Goal: Find specific page/section: Find specific page/section

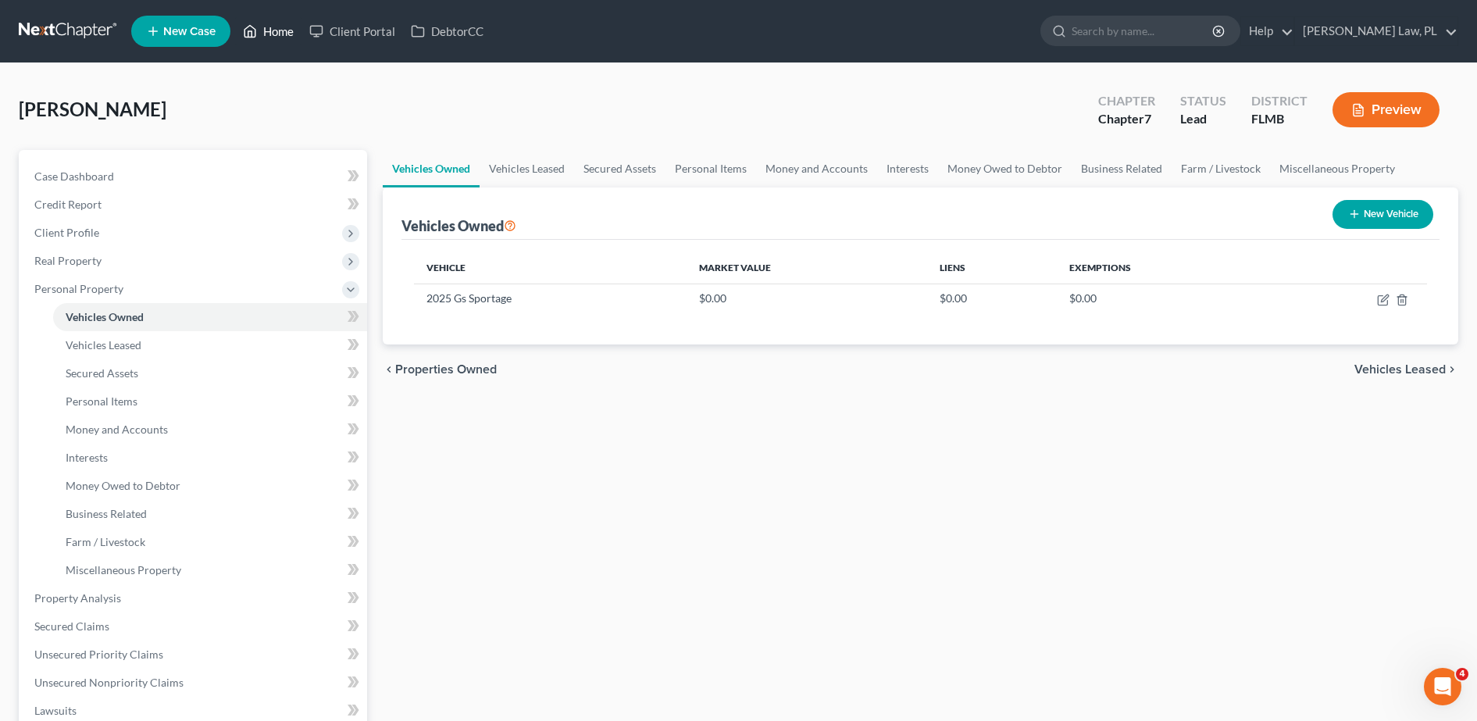
click at [259, 33] on link "Home" at bounding box center [268, 31] width 66 height 28
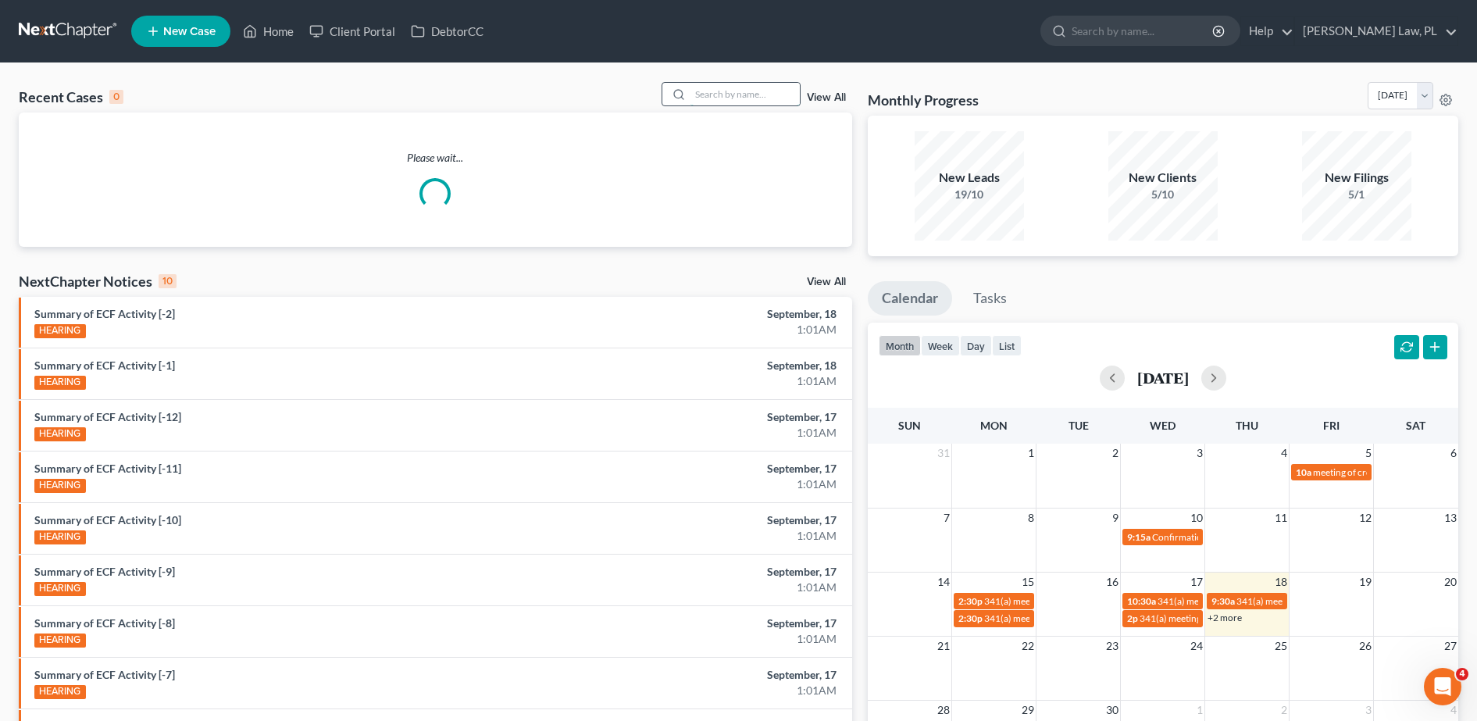
click at [699, 95] on input "search" at bounding box center [745, 94] width 109 height 23
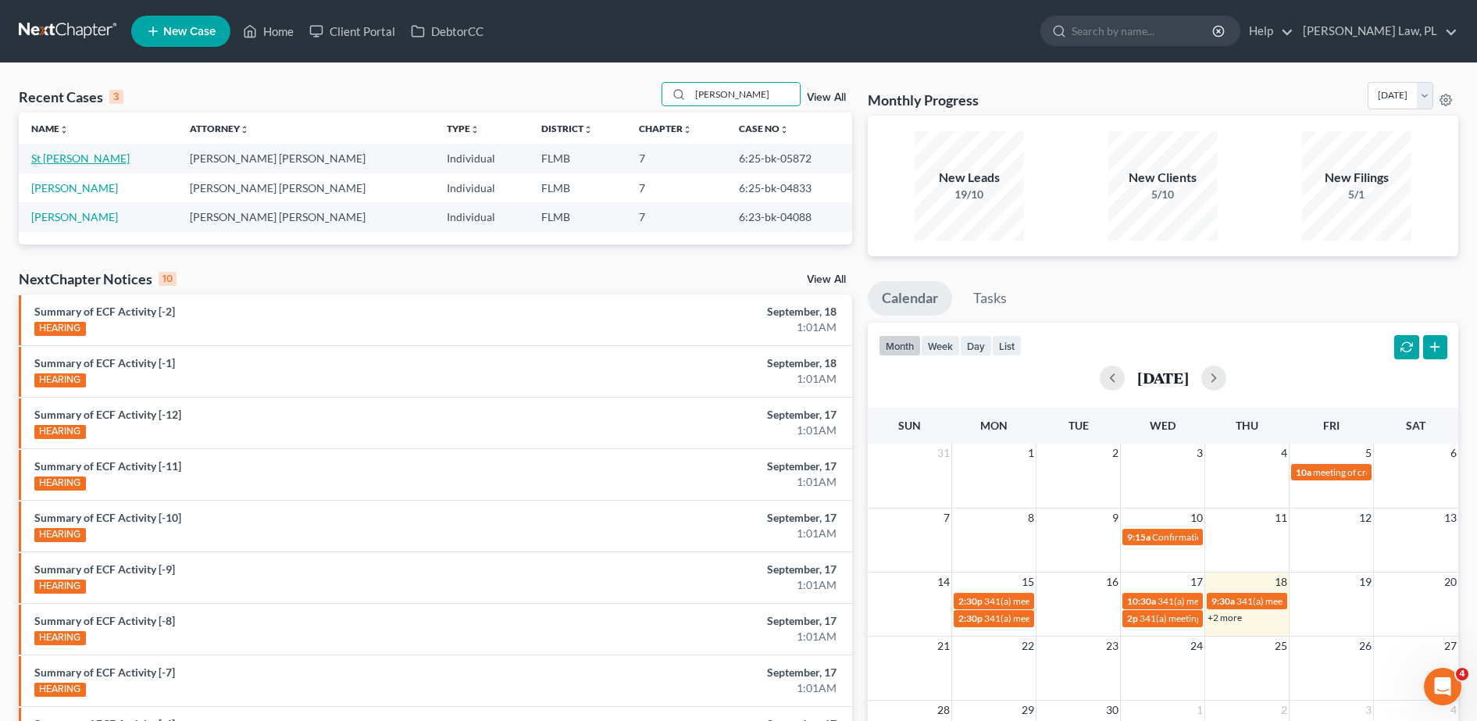
type input "[PERSON_NAME]"
click at [91, 153] on link "St [PERSON_NAME]" at bounding box center [80, 158] width 98 height 13
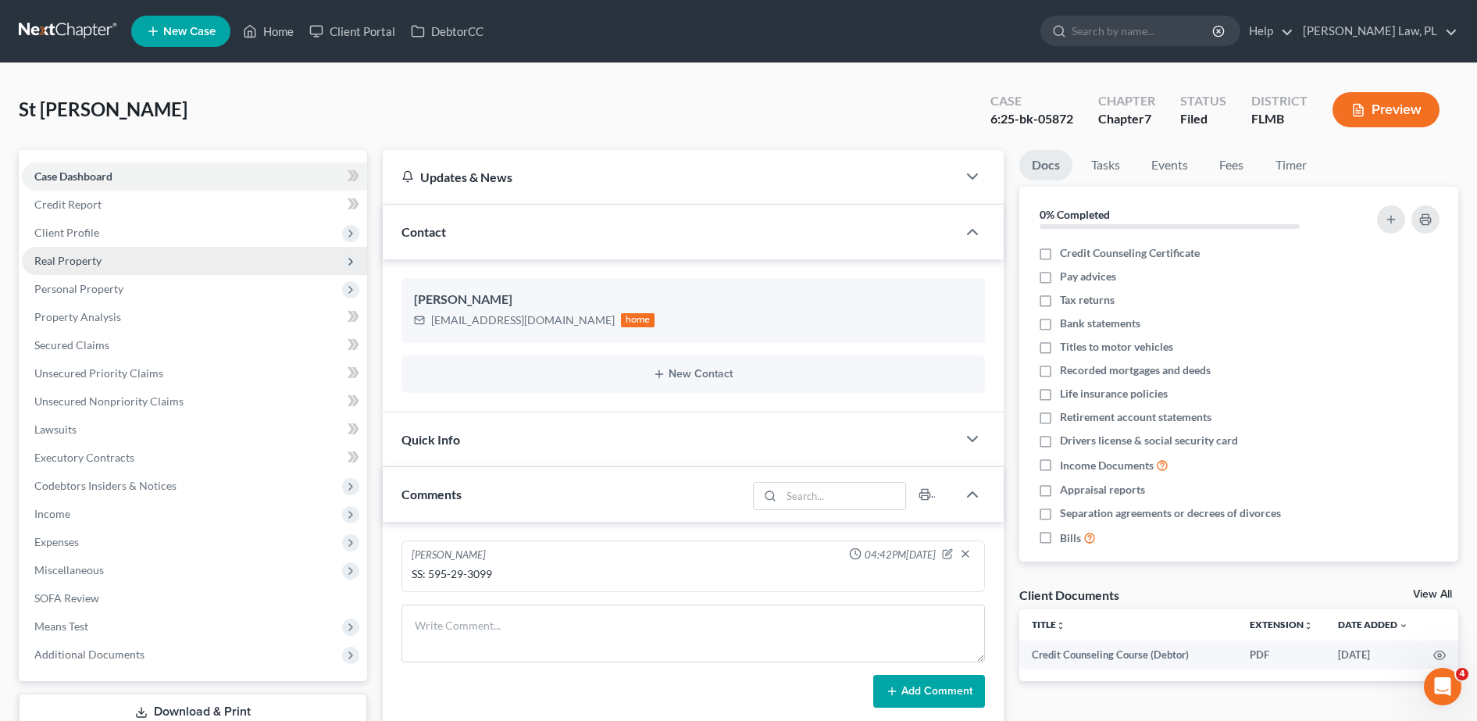
click at [133, 257] on span "Real Property" at bounding box center [194, 261] width 345 height 28
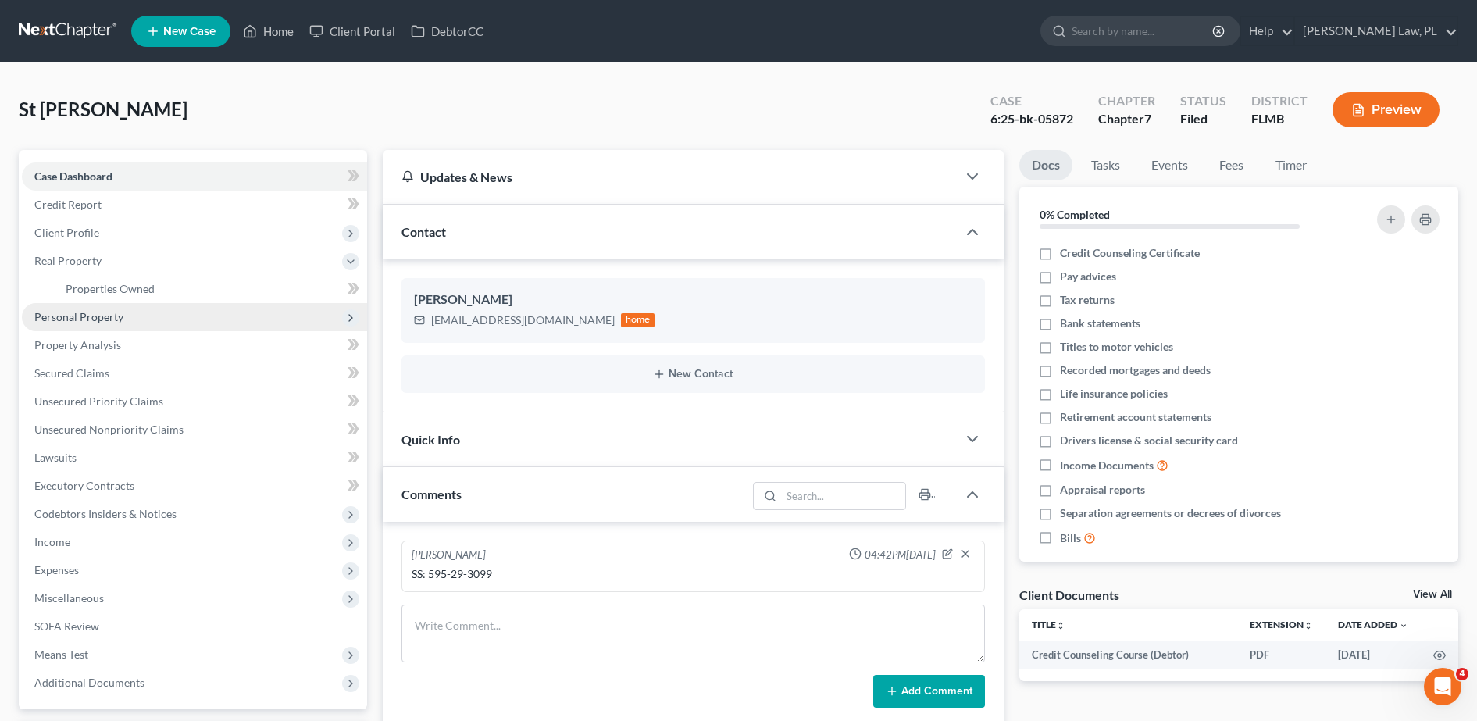
click at [130, 323] on span "Personal Property" at bounding box center [194, 317] width 345 height 28
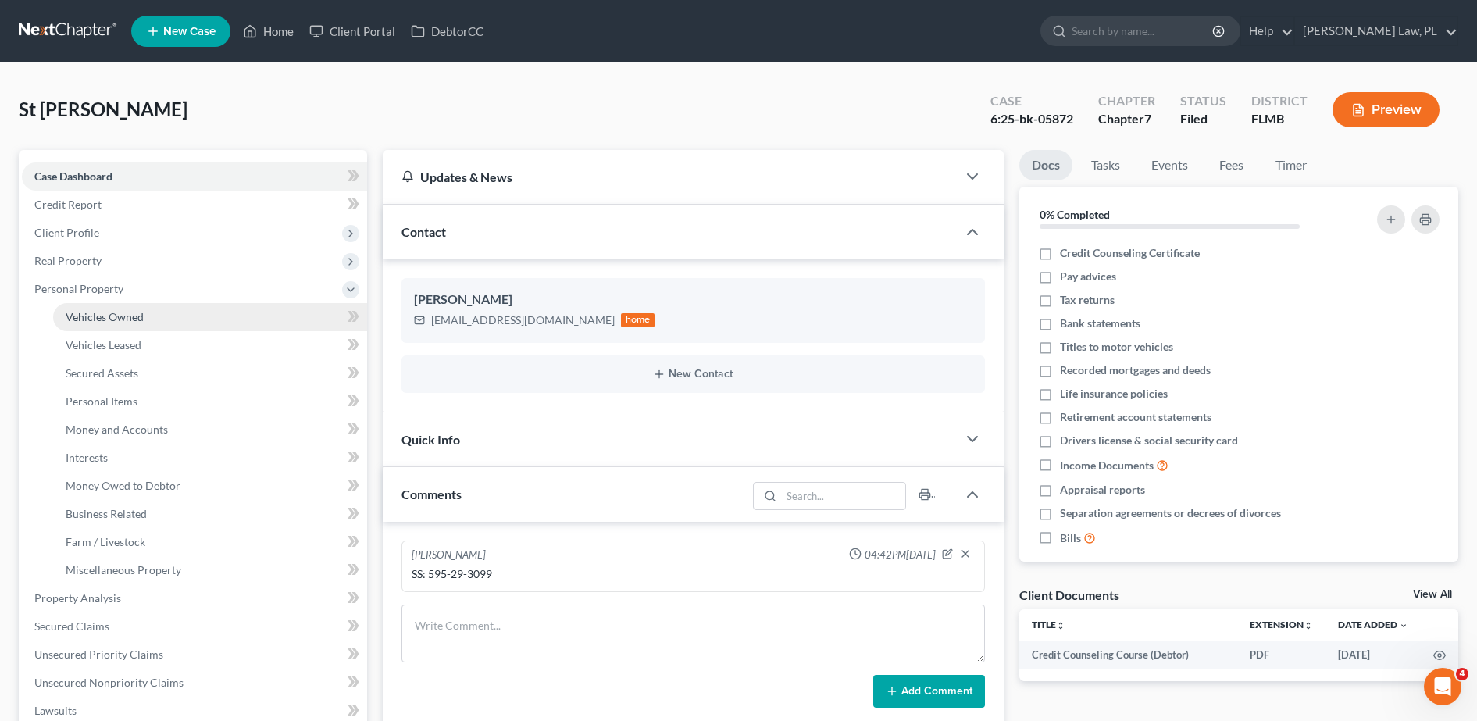
click at [115, 325] on link "Vehicles Owned" at bounding box center [210, 317] width 314 height 28
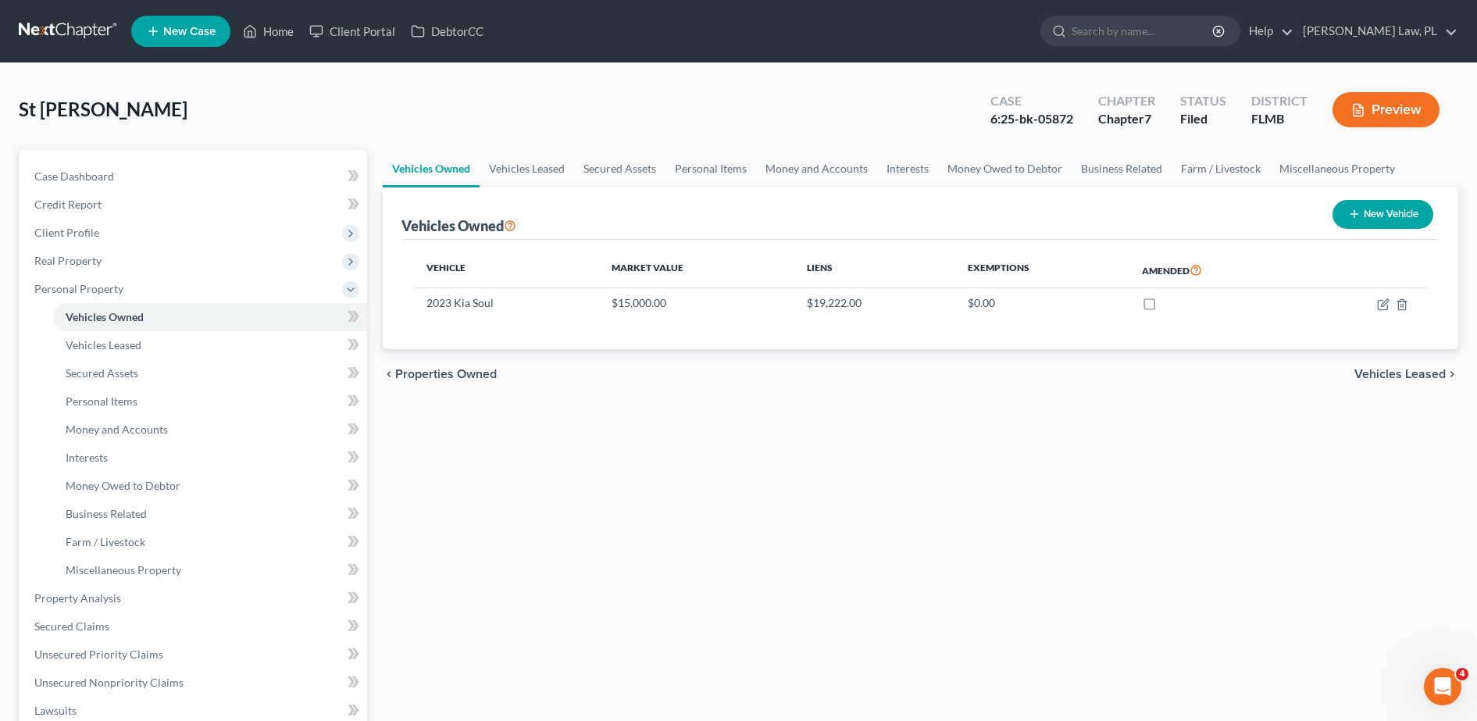
click at [1418, 114] on button "Preview" at bounding box center [1386, 109] width 107 height 35
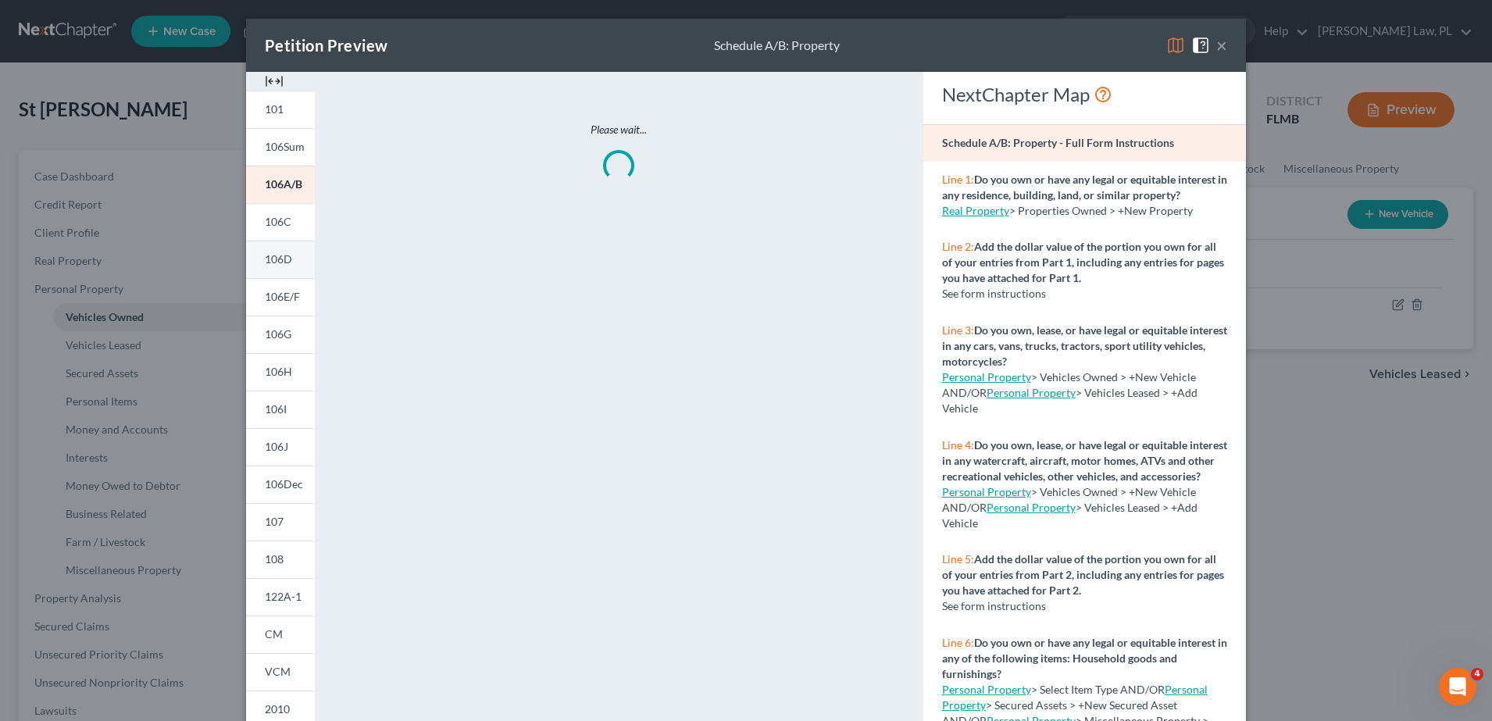
click at [280, 262] on span "106D" at bounding box center [278, 258] width 27 height 13
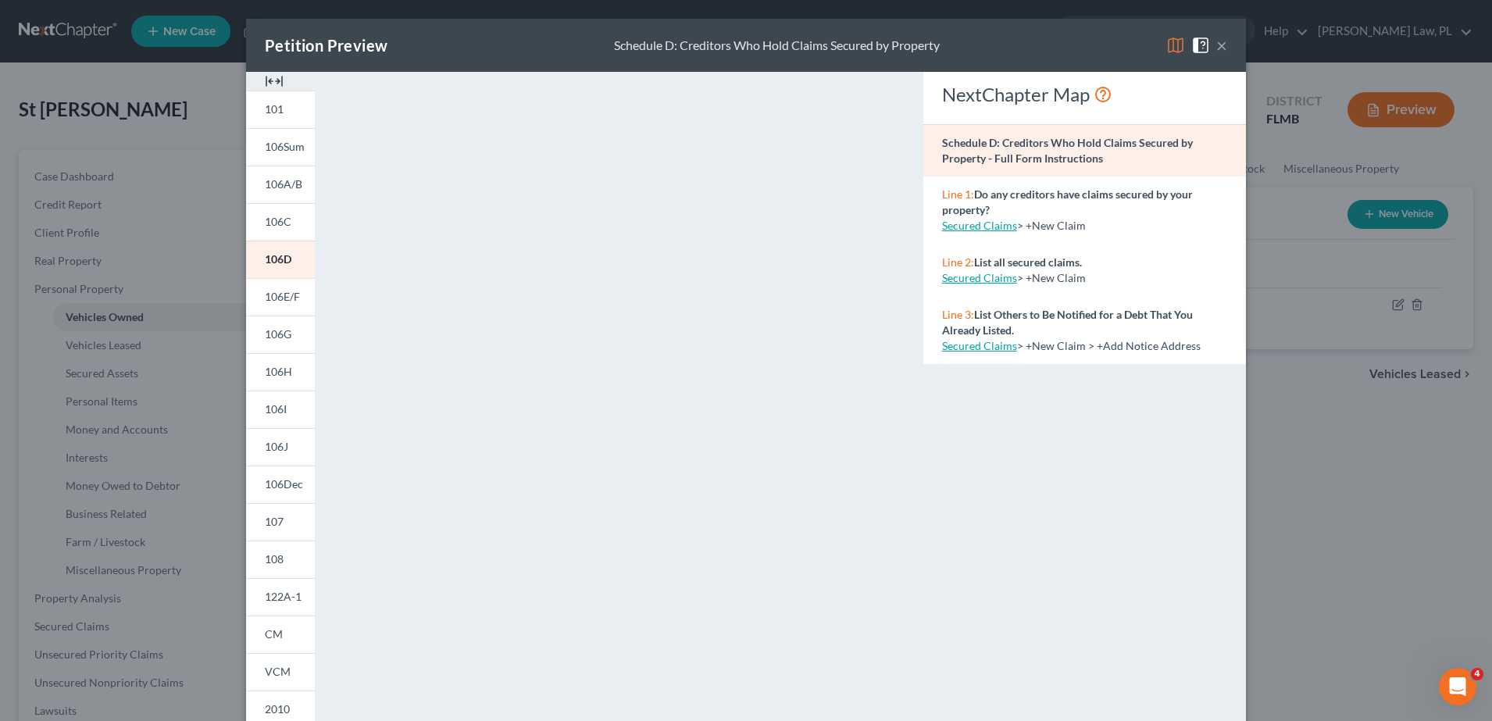
click at [1216, 45] on button "×" at bounding box center [1221, 45] width 11 height 19
